Goal: Information Seeking & Learning: Learn about a topic

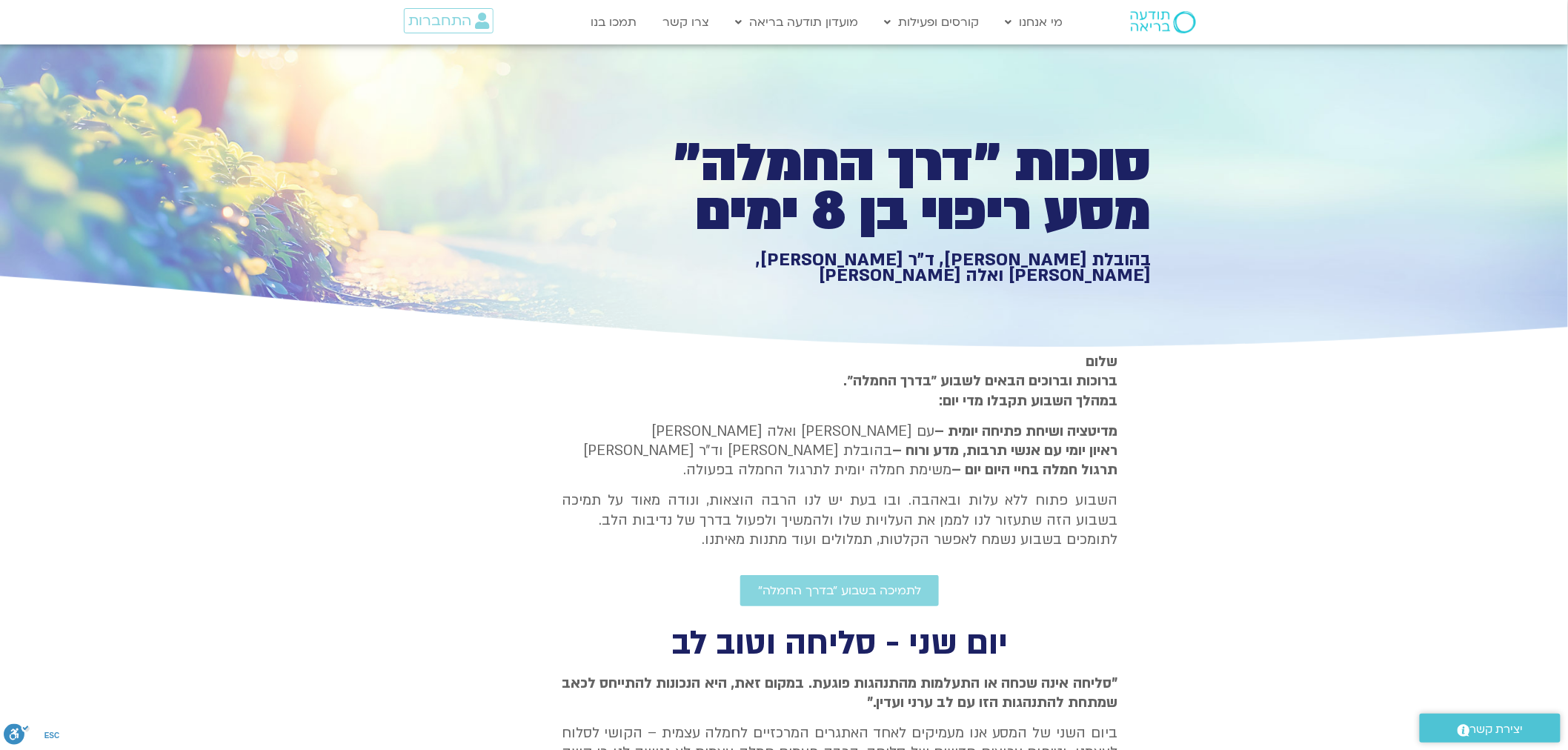
scroll to position [349, 0]
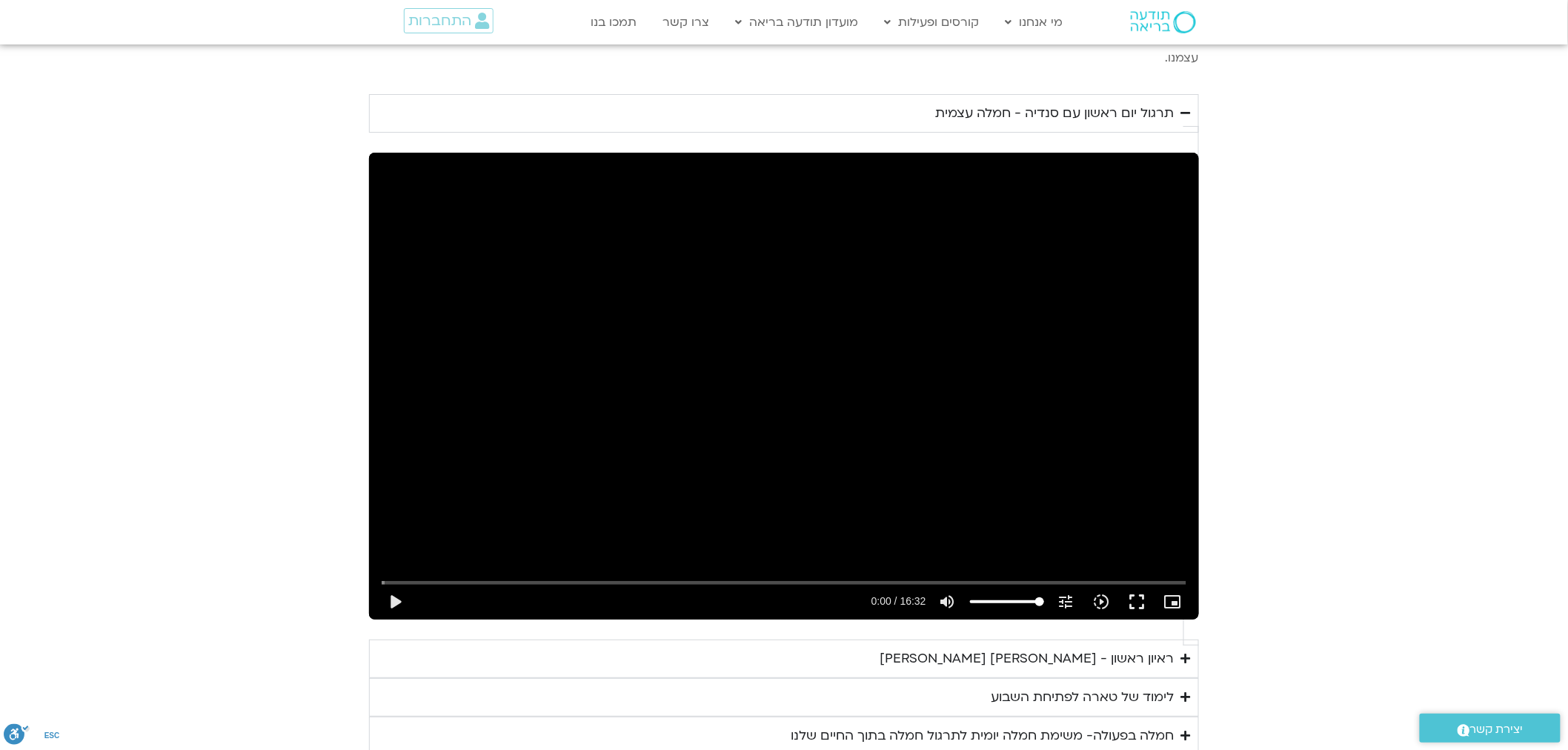
scroll to position [1968, 0]
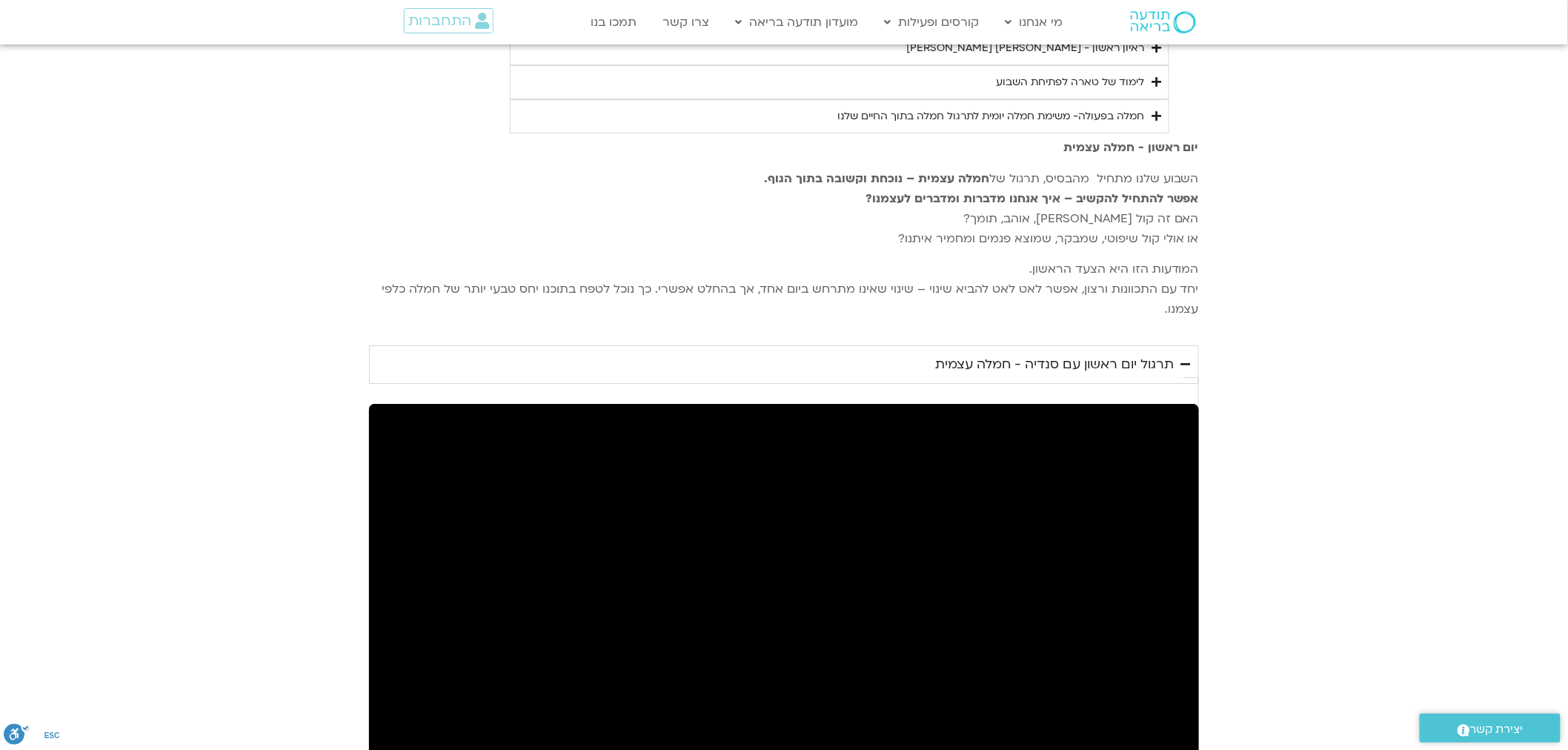
click at [1128, 366] on div "תרגול יום ראשון עם סנדיה - חמלה עצמית" at bounding box center [1055, 364] width 239 height 22
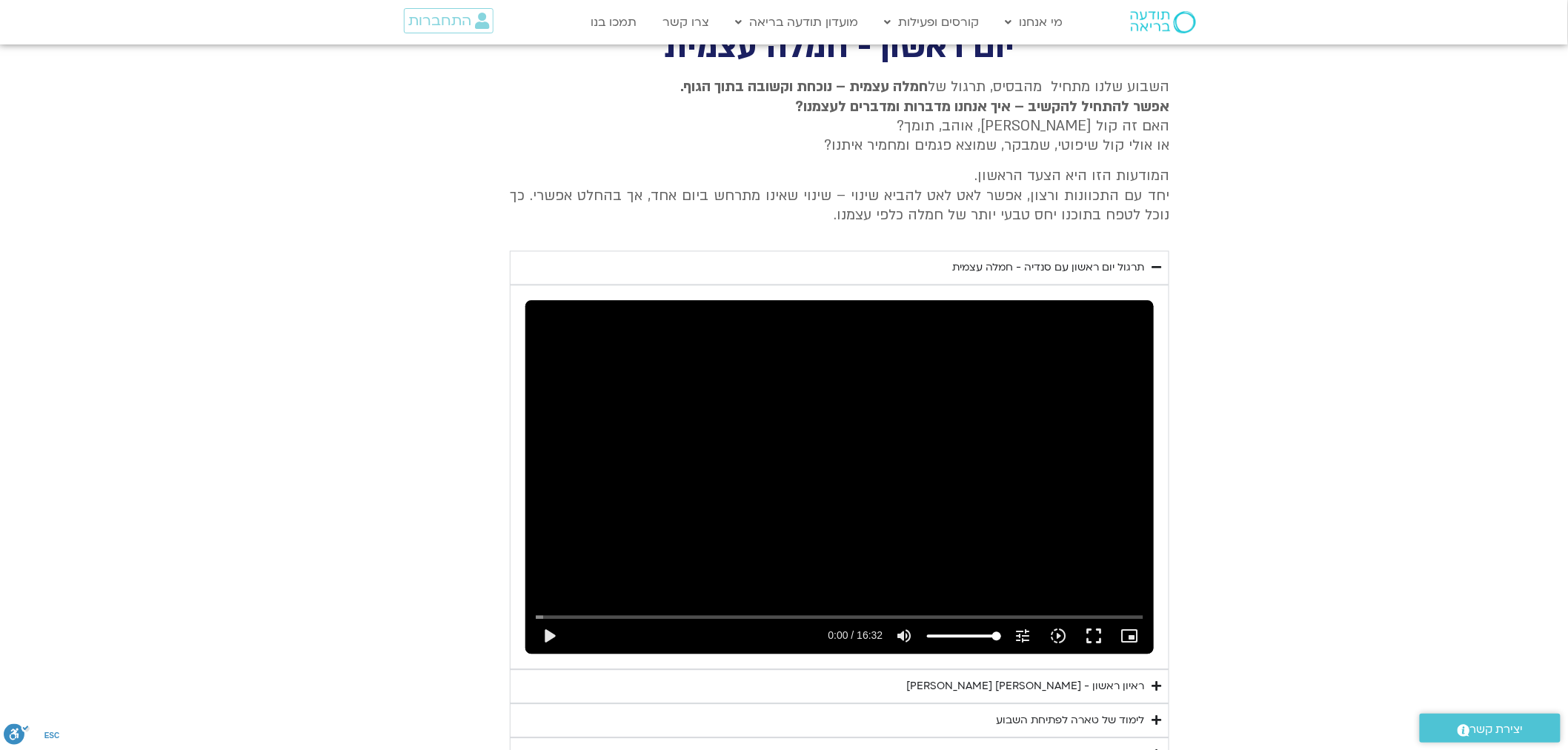
scroll to position [1139, 0]
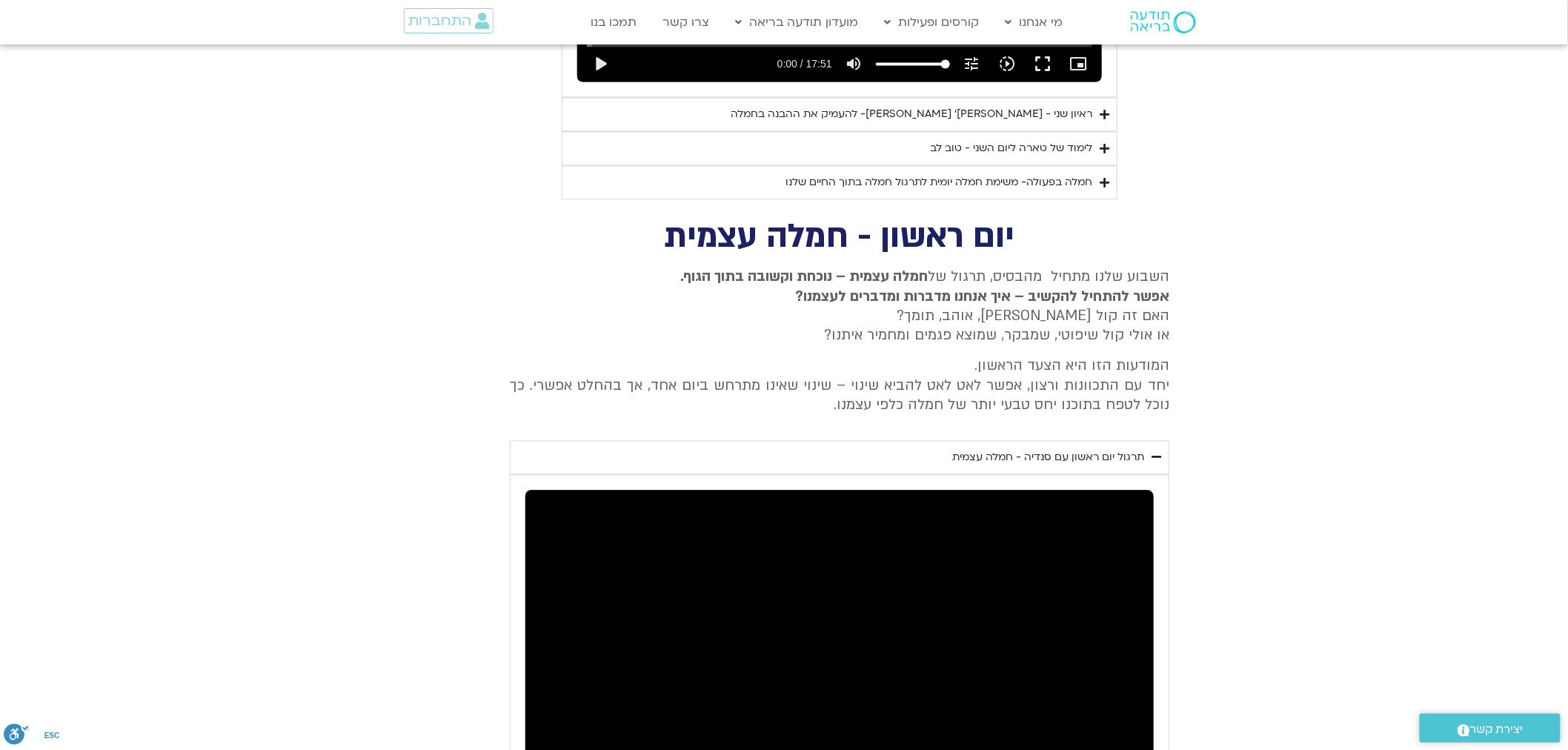
click at [1094, 449] on div "תרגול יום ראשון עם סנדיה - חמלה עצמית" at bounding box center [1048, 457] width 192 height 18
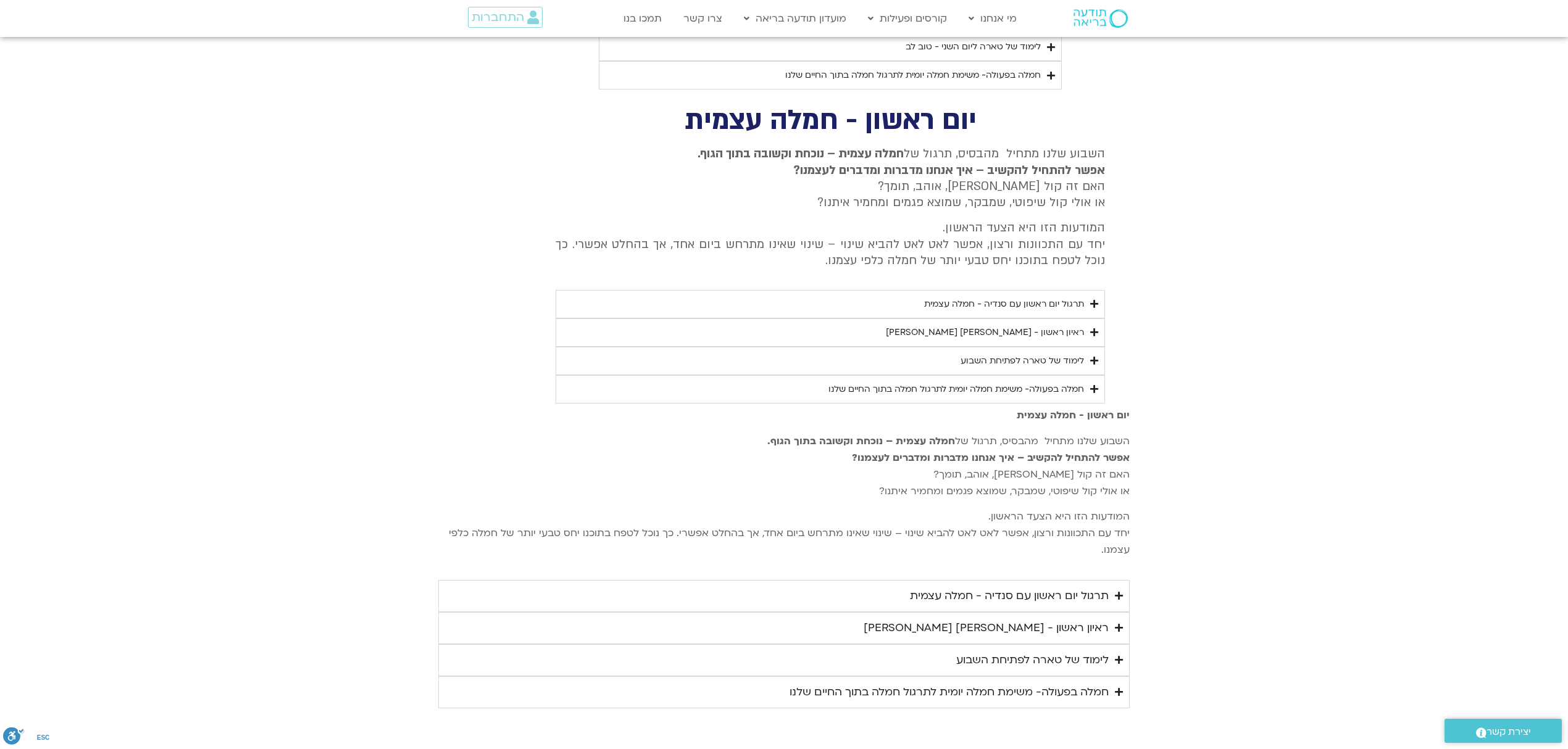
scroll to position [1018, 0]
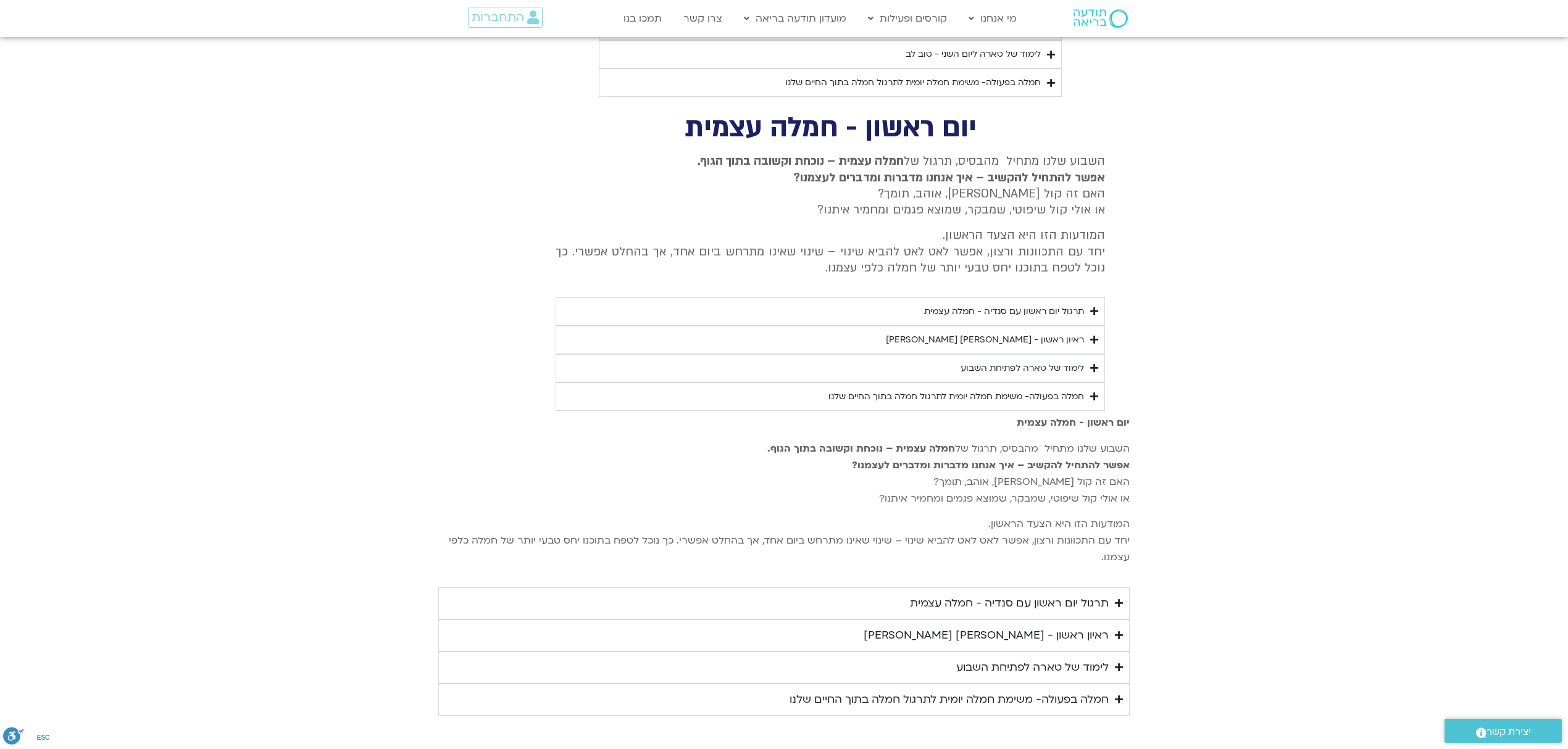
click at [1271, 341] on section "יום ראשון - חמלה עצמית השבוע שלנו מתחיל מהבסיס, תרגול של חמלה עצמית – נוכחת וקש…" at bounding box center [784, 263] width 1568 height 295
